Goal: Information Seeking & Learning: Learn about a topic

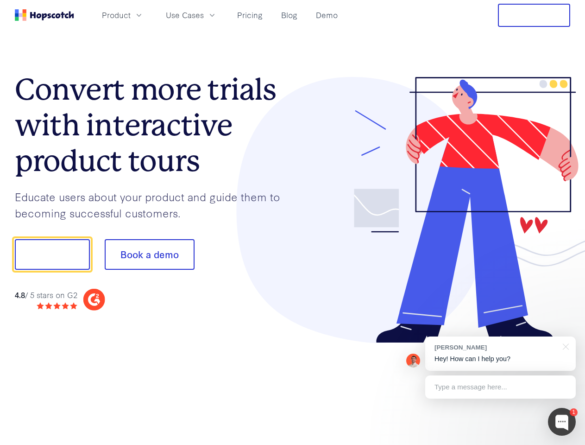
click at [293, 222] on div at bounding box center [432, 210] width 278 height 266
click at [131, 15] on span "Product" at bounding box center [116, 15] width 29 height 12
click at [204, 15] on span "Use Cases" at bounding box center [185, 15] width 38 height 12
click at [534, 15] on button "Free Trial" at bounding box center [534, 15] width 72 height 23
click at [52, 254] on button "Show me!" at bounding box center [52, 254] width 75 height 31
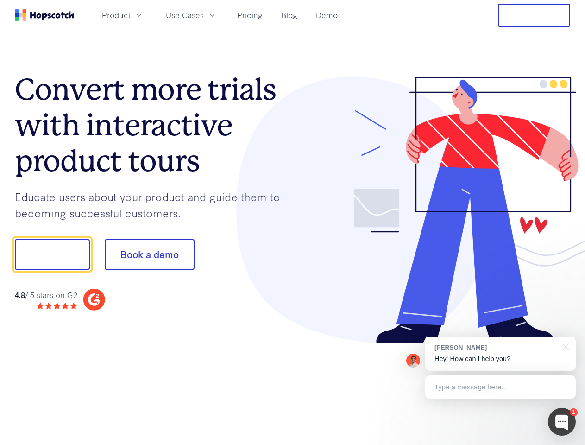
click at [149, 254] on button "Book a demo" at bounding box center [150, 254] width 90 height 31
click at [562, 421] on div at bounding box center [562, 422] width 28 height 28
click at [500, 353] on div "[PERSON_NAME] Hey! How can I help you?" at bounding box center [500, 353] width 151 height 34
click at [564, 345] on div at bounding box center [489, 253] width 174 height 309
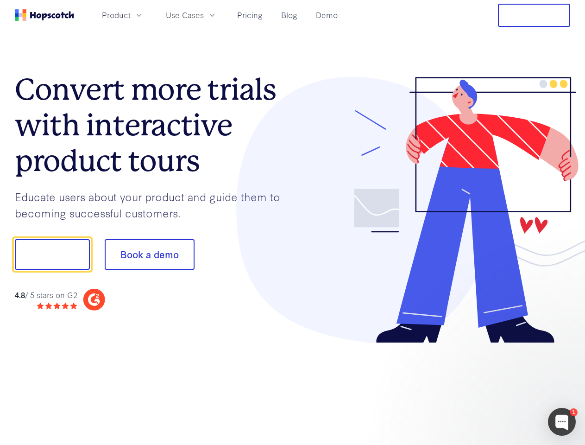
click at [500, 387] on div at bounding box center [489, 315] width 174 height 185
